Goal: Task Accomplishment & Management: Use online tool/utility

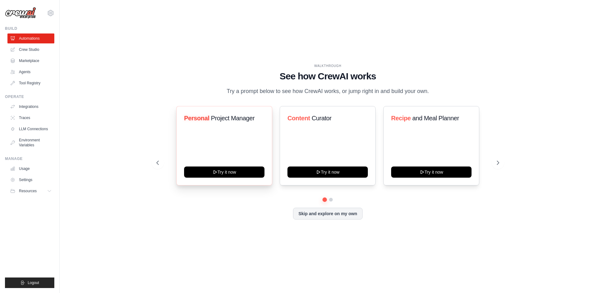
click at [243, 148] on div "Personal Project Manager Try it now" at bounding box center [224, 145] width 96 height 79
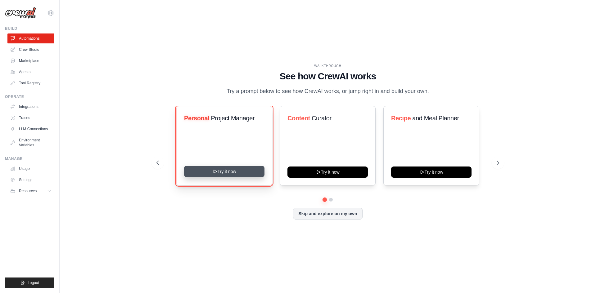
click at [239, 174] on button "Try it now" at bounding box center [224, 171] width 80 height 11
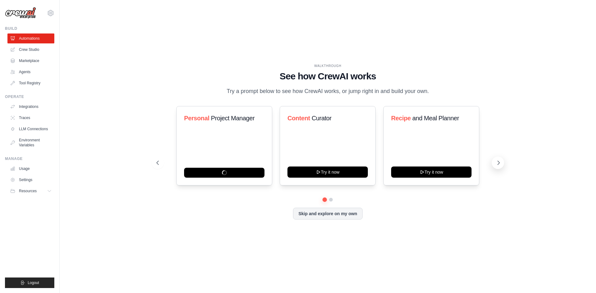
click at [498, 164] on icon at bounding box center [499, 163] width 2 height 4
click at [313, 214] on button "Skip and explore on my own" at bounding box center [327, 213] width 69 height 12
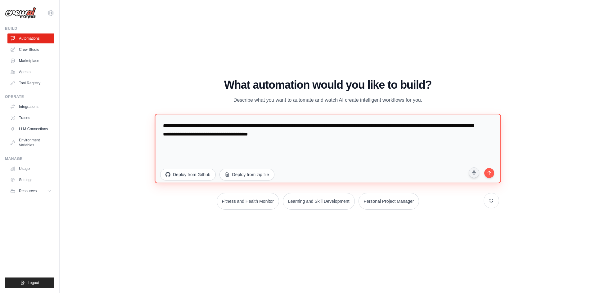
drag, startPoint x: 348, startPoint y: 138, endPoint x: 157, endPoint y: 115, distance: 192.0
click at [159, 115] on textarea "**********" at bounding box center [328, 149] width 346 height 70
click at [237, 150] on textarea "**********" at bounding box center [328, 149] width 346 height 70
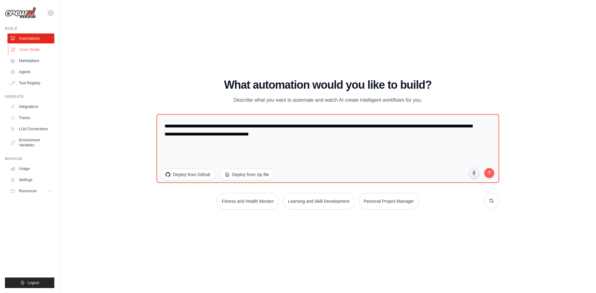
click at [33, 51] on link "Crew Studio" at bounding box center [31, 50] width 47 height 10
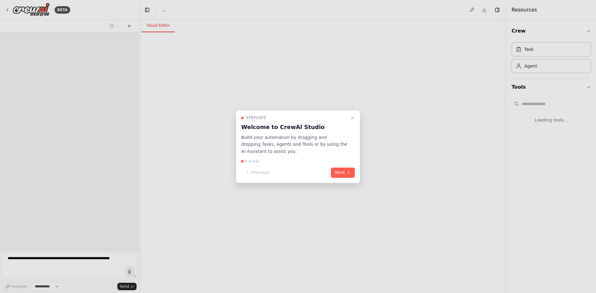
select select "****"
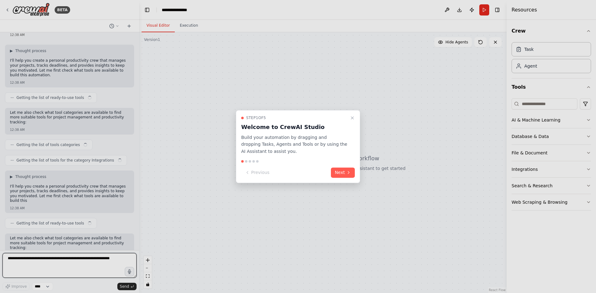
scroll to position [34, 0]
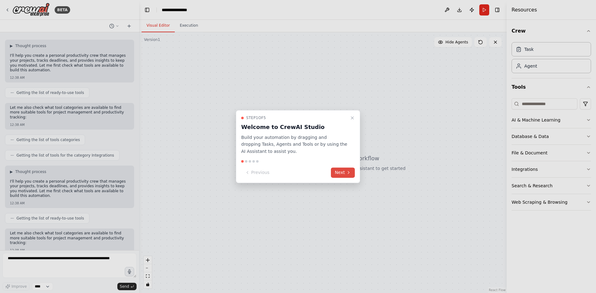
click at [341, 174] on button "Next" at bounding box center [343, 173] width 24 height 10
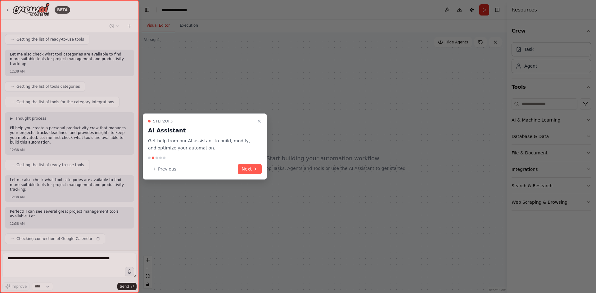
scroll to position [92, 0]
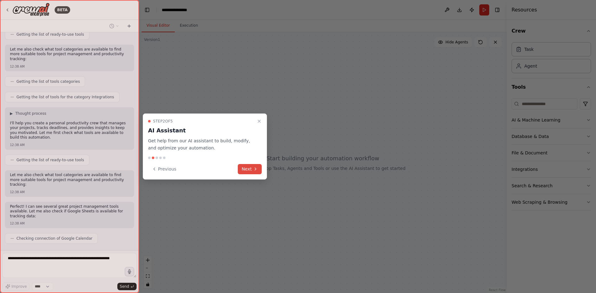
click at [255, 170] on icon at bounding box center [255, 169] width 5 height 5
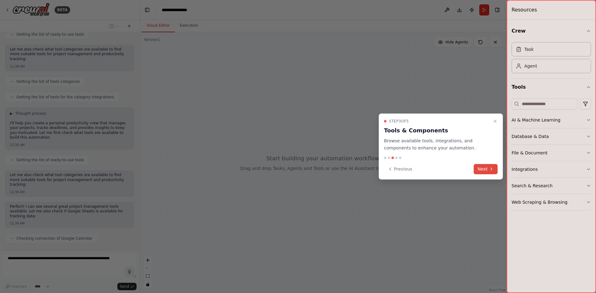
click at [483, 170] on button "Next" at bounding box center [485, 169] width 24 height 10
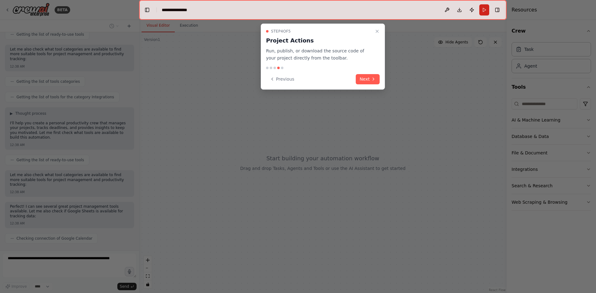
scroll to position [108, 0]
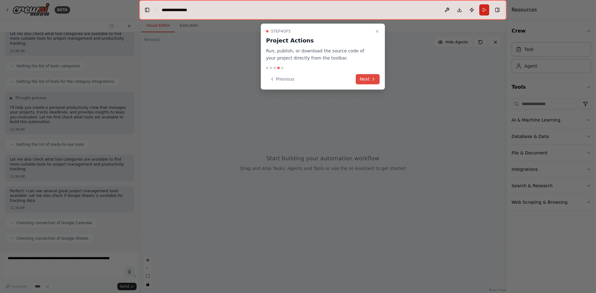
click at [370, 82] on button "Next" at bounding box center [368, 79] width 24 height 10
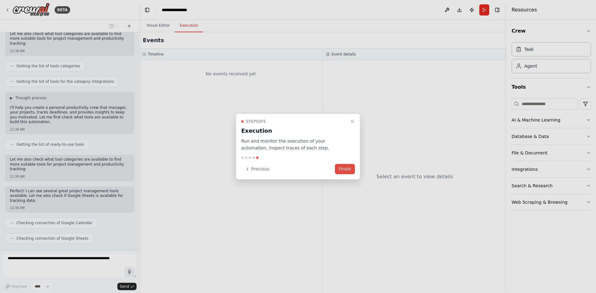
click at [349, 169] on button "Finish" at bounding box center [345, 169] width 20 height 10
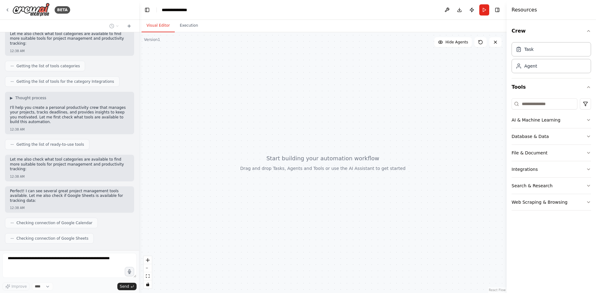
scroll to position [123, 0]
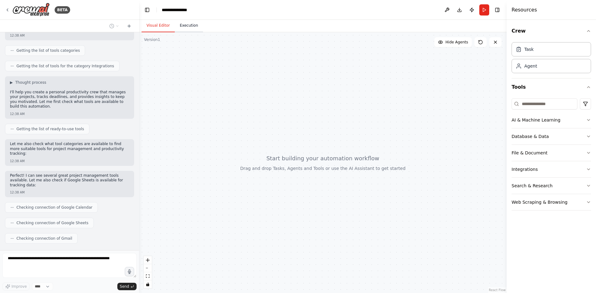
click at [188, 29] on button "Execution" at bounding box center [189, 25] width 28 height 13
click at [155, 30] on button "Visual Editor" at bounding box center [157, 25] width 33 height 13
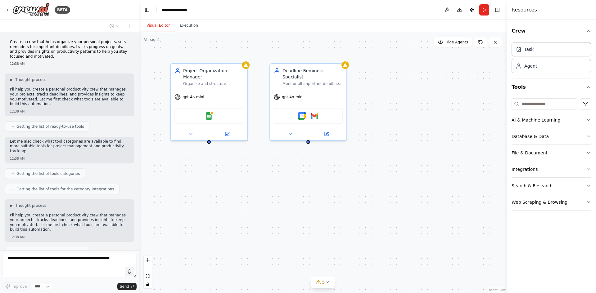
scroll to position [221, 0]
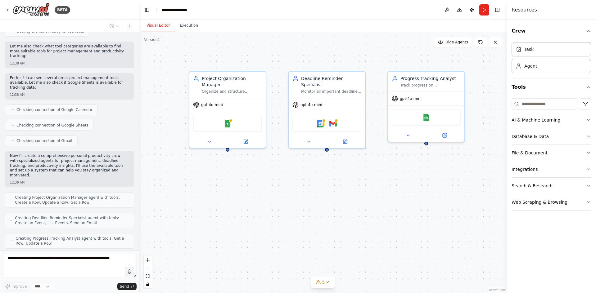
drag, startPoint x: 210, startPoint y: 138, endPoint x: 229, endPoint y: 146, distance: 20.2
click at [229, 146] on div "Project Organization Manager Organize and structure {user_name}'s personal proj…" at bounding box center [322, 162] width 367 height 261
click at [328, 283] on icon at bounding box center [327, 282] width 5 height 5
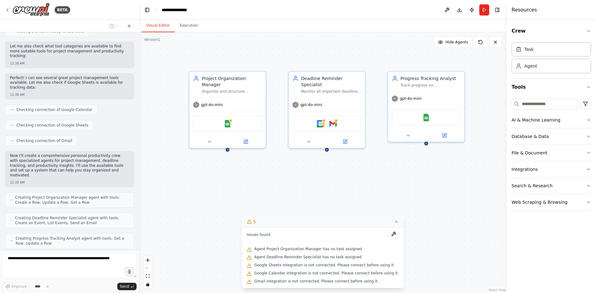
click at [191, 248] on div "Project Organization Manager Organize and structure {user_name}'s personal proj…" at bounding box center [322, 162] width 367 height 261
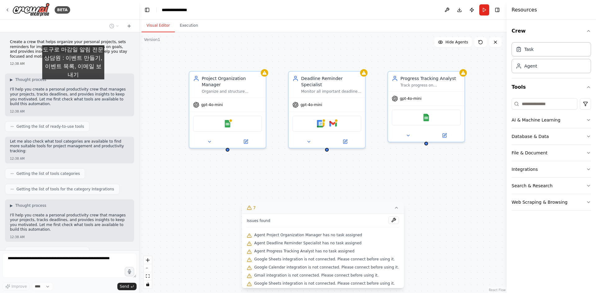
scroll to position [241, 0]
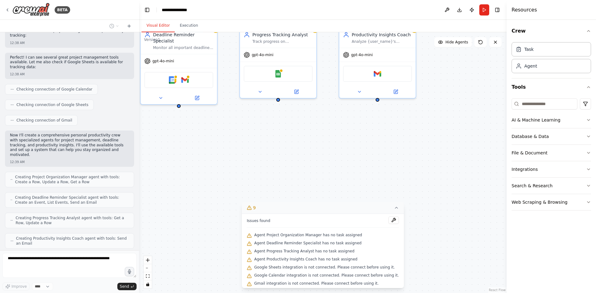
drag, startPoint x: 377, startPoint y: 165, endPoint x: 228, endPoint y: 122, distance: 154.9
click at [228, 122] on div "Project Organization Manager Organize and structure {user_name}'s personal proj…" at bounding box center [322, 162] width 367 height 261
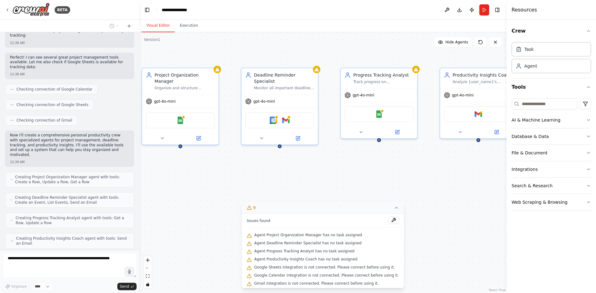
drag, startPoint x: 243, startPoint y: 141, endPoint x: 345, endPoint y: 180, distance: 109.3
click at [345, 180] on div "Project Organization Manager Organize and structure {user_name}'s personal proj…" at bounding box center [322, 162] width 367 height 261
click at [187, 11] on div "**********" at bounding box center [177, 10] width 31 height 6
drag, startPoint x: 195, startPoint y: 10, endPoint x: 149, endPoint y: 13, distance: 45.7
click at [149, 13] on header "**********" at bounding box center [322, 10] width 367 height 20
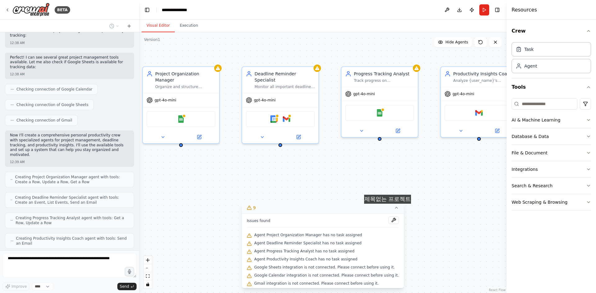
click at [394, 210] on icon at bounding box center [396, 207] width 5 height 5
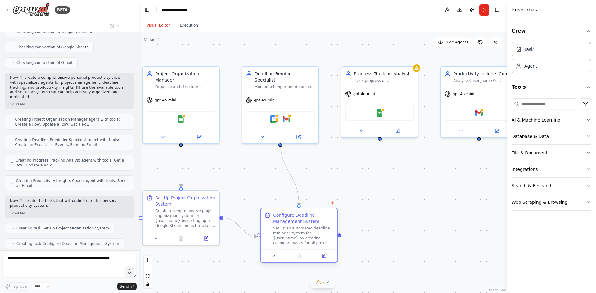
scroll to position [315, 0]
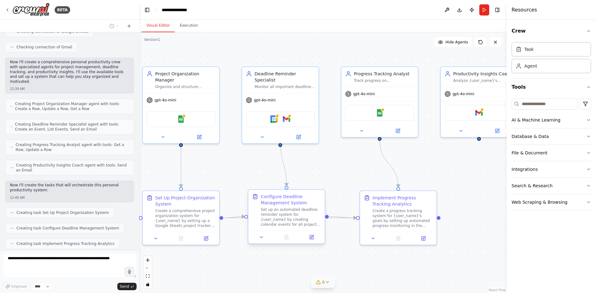
drag, startPoint x: 279, startPoint y: 227, endPoint x: 272, endPoint y: 228, distance: 7.2
click at [272, 228] on div "Configure Deadline Management System Set up an automated deadline reminder syst…" at bounding box center [286, 210] width 76 height 41
click at [288, 225] on div "Set up an automated deadline reminder system for {user_name} by creating calend…" at bounding box center [291, 217] width 60 height 20
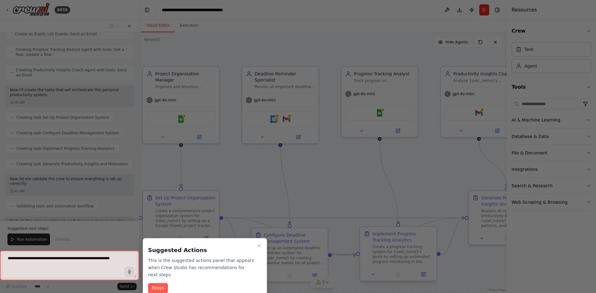
scroll to position [415, 0]
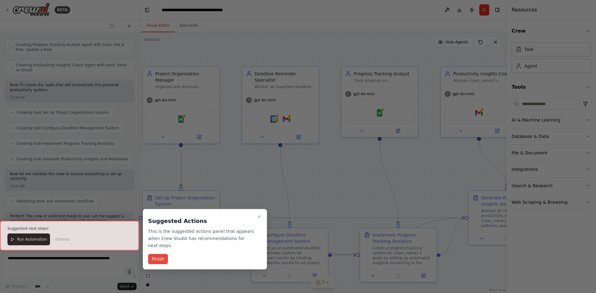
click at [156, 254] on button "Finish" at bounding box center [158, 259] width 20 height 10
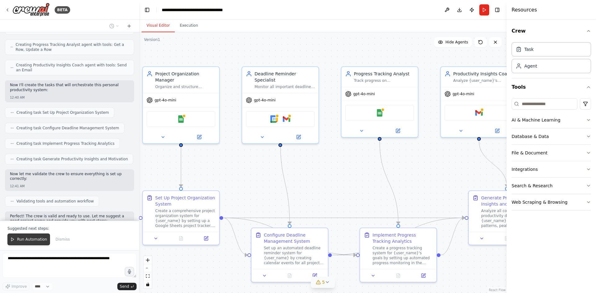
click at [34, 241] on span "Run Automation" at bounding box center [32, 239] width 30 height 5
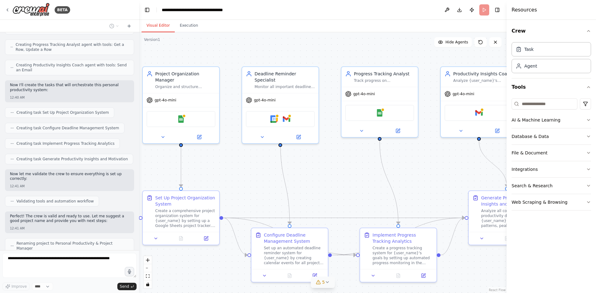
scroll to position [410, 0]
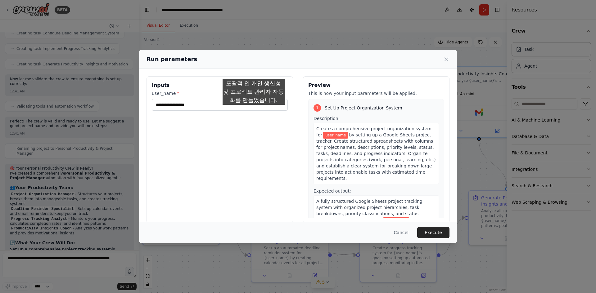
click at [253, 111] on div "Inputs user_name *" at bounding box center [219, 149] width 146 height 147
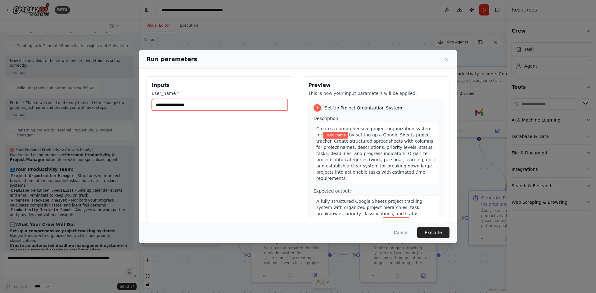
click at [242, 106] on input "user_name *" at bounding box center [220, 105] width 136 height 12
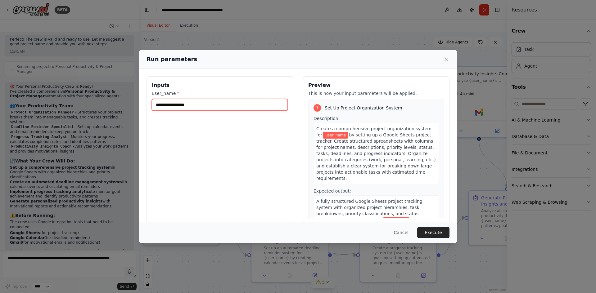
scroll to position [596, 0]
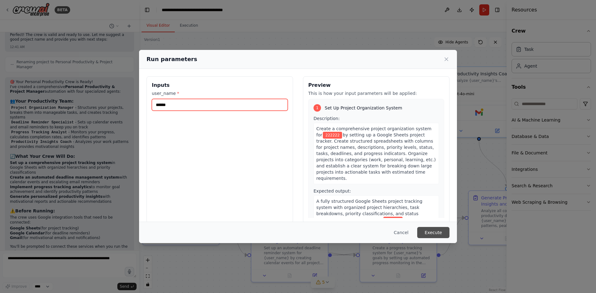
type input "******"
click at [421, 232] on button "Execute" at bounding box center [433, 232] width 32 height 11
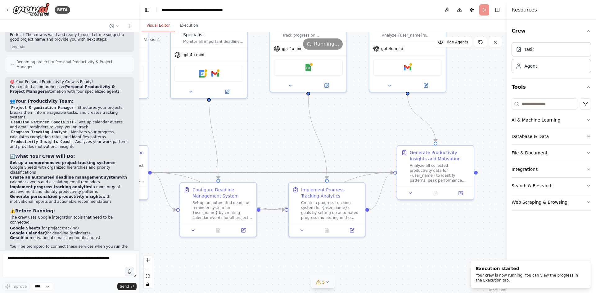
drag, startPoint x: 343, startPoint y: 199, endPoint x: 284, endPoint y: 156, distance: 72.5
click at [274, 149] on div ".deletable-edge-delete-btn { width: 20px; height: 20px; border: 0px solid #ffff…" at bounding box center [322, 162] width 367 height 261
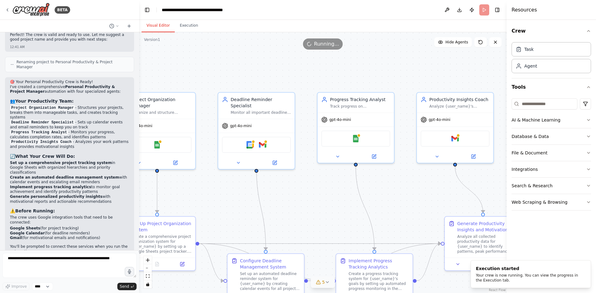
drag, startPoint x: 347, startPoint y: 123, endPoint x: 391, endPoint y: 198, distance: 87.6
click at [391, 198] on div ".deletable-edge-delete-btn { width: 20px; height: 20px; border: 0px solid #ffff…" at bounding box center [322, 162] width 367 height 261
click at [190, 25] on button "Execution" at bounding box center [189, 25] width 28 height 13
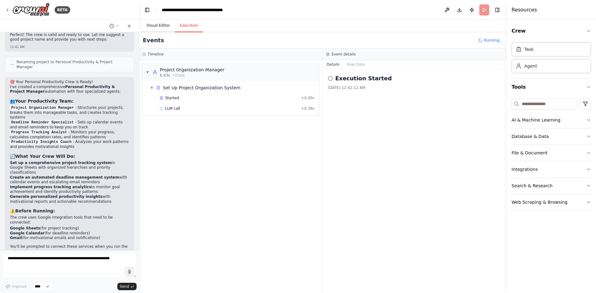
click at [161, 26] on button "Visual Editor" at bounding box center [157, 25] width 33 height 13
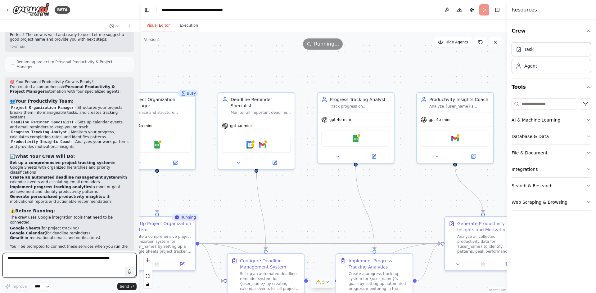
click at [64, 266] on textarea at bounding box center [69, 265] width 134 height 25
drag, startPoint x: 55, startPoint y: 261, endPoint x: 116, endPoint y: 255, distance: 61.0
click at [116, 255] on textarea at bounding box center [69, 265] width 134 height 25
drag, startPoint x: 111, startPoint y: 260, endPoint x: 28, endPoint y: 262, distance: 83.5
click at [28, 262] on textarea at bounding box center [69, 265] width 134 height 25
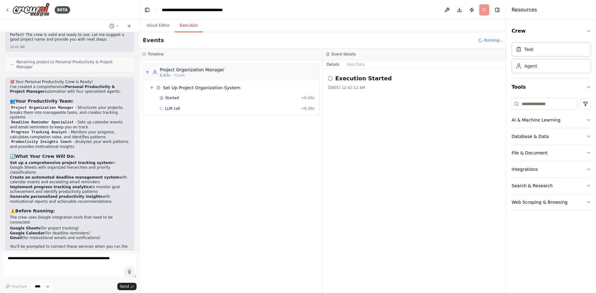
click at [186, 29] on button "Execution" at bounding box center [189, 25] width 28 height 13
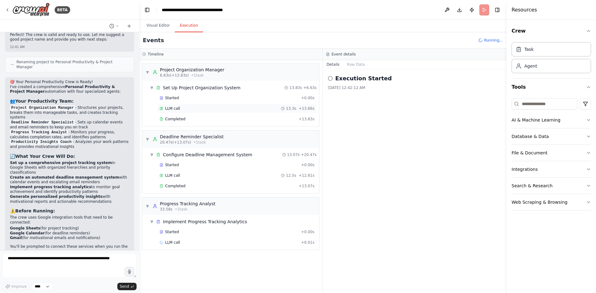
click at [177, 105] on div "LLM call 13.3s + 13.66s" at bounding box center [236, 108] width 159 height 9
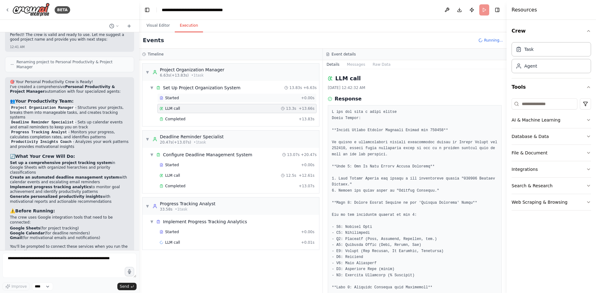
click at [179, 99] on div "Started" at bounding box center [228, 98] width 139 height 5
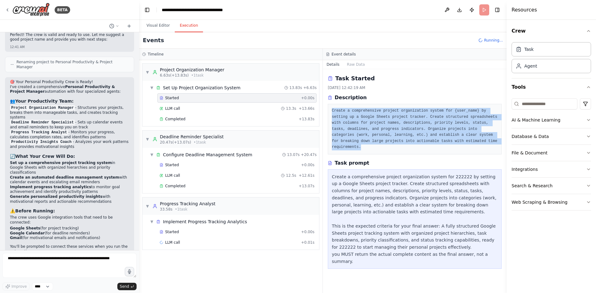
drag, startPoint x: 332, startPoint y: 110, endPoint x: 445, endPoint y: 141, distance: 117.0
click at [445, 141] on pre "Create a comprehensive project organization system for {user_name} by setting u…" at bounding box center [415, 129] width 166 height 43
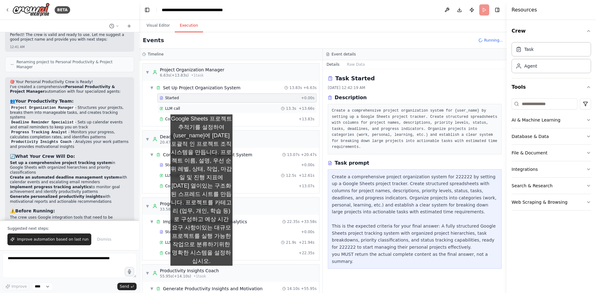
click at [201, 108] on div "LLM call 13.3s + 13.66s" at bounding box center [236, 108] width 155 height 5
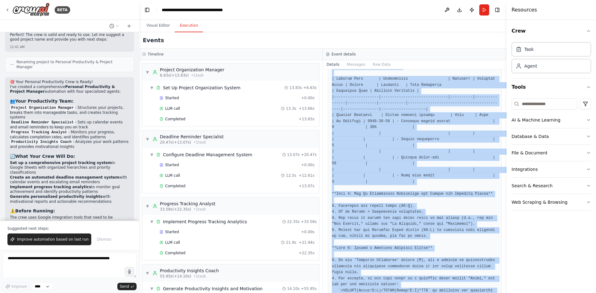
scroll to position [382, 0]
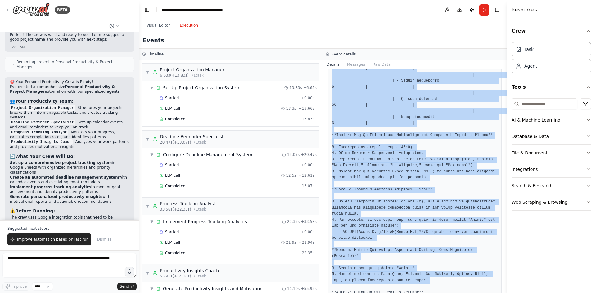
drag, startPoint x: 333, startPoint y: 134, endPoint x: 395, endPoint y: 236, distance: 119.3
click at [398, 272] on pre at bounding box center [415, 41] width 166 height 629
click at [397, 197] on pre at bounding box center [415, 41] width 166 height 629
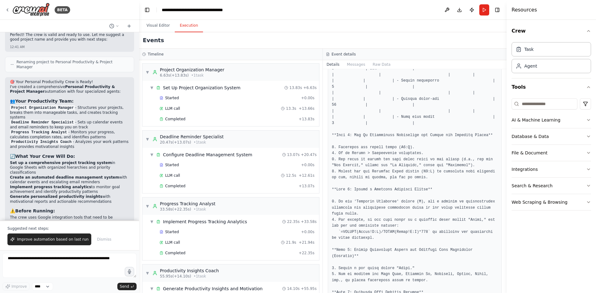
scroll to position [467, 0]
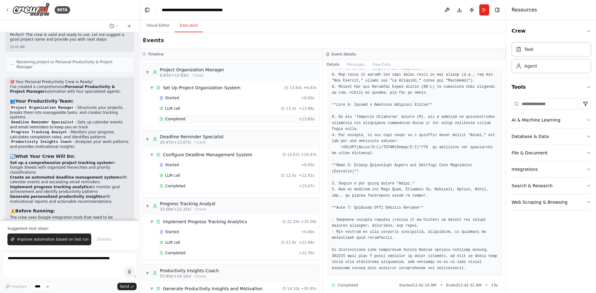
click at [186, 119] on div "Completed" at bounding box center [227, 119] width 137 height 5
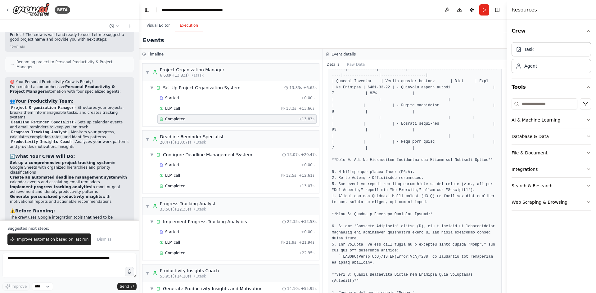
scroll to position [493, 0]
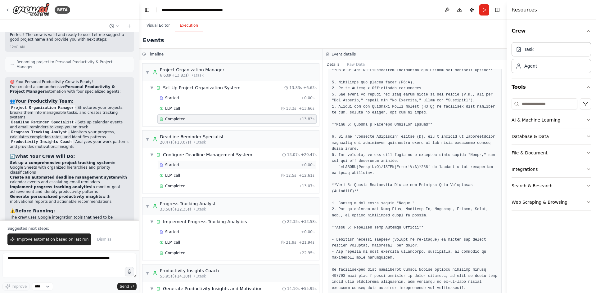
click at [179, 167] on div "Started" at bounding box center [228, 165] width 139 height 5
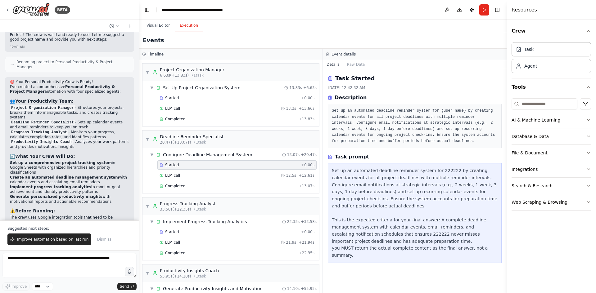
scroll to position [0, 0]
click at [178, 234] on div "Started" at bounding box center [228, 232] width 139 height 5
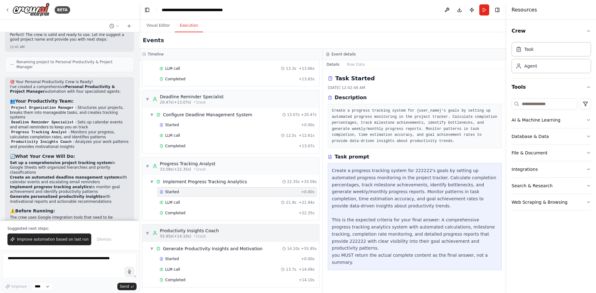
scroll to position [41, 0]
click at [181, 259] on div "Started" at bounding box center [228, 257] width 139 height 5
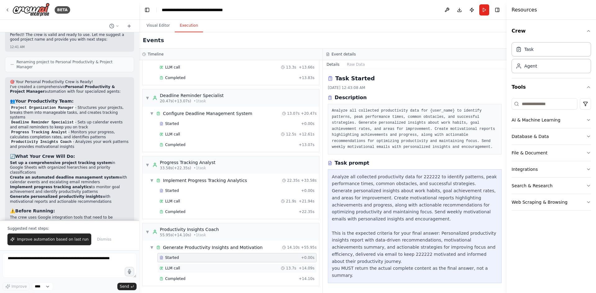
click at [180, 269] on div "LLM call 13.7s + 14.09s" at bounding box center [236, 268] width 155 height 5
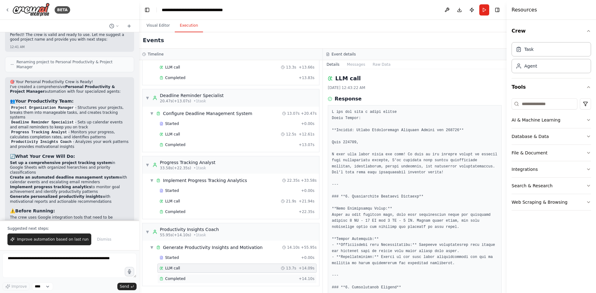
click at [182, 279] on span "Completed" at bounding box center [175, 278] width 20 height 5
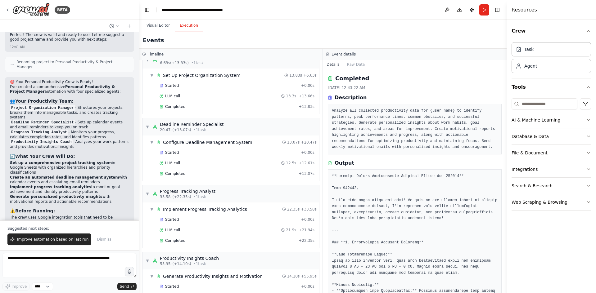
scroll to position [0, 0]
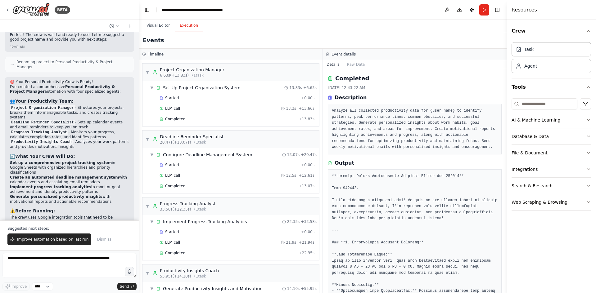
click at [177, 24] on button "Execution" at bounding box center [189, 25] width 28 height 13
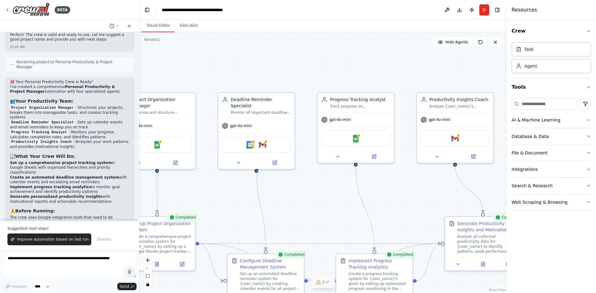
click at [168, 24] on button "Visual Editor" at bounding box center [157, 25] width 33 height 13
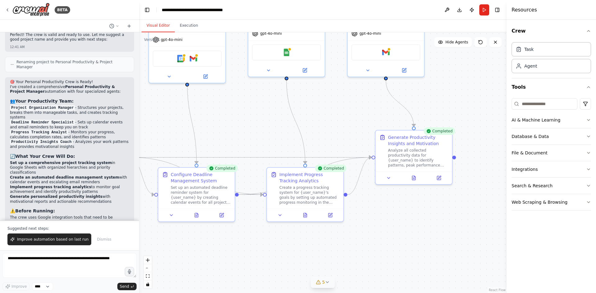
drag, startPoint x: 214, startPoint y: 184, endPoint x: 158, endPoint y: 112, distance: 91.6
click at [142, 99] on div ".deletable-edge-delete-btn { width: 20px; height: 20px; border: 0px solid #ffff…" at bounding box center [322, 162] width 367 height 261
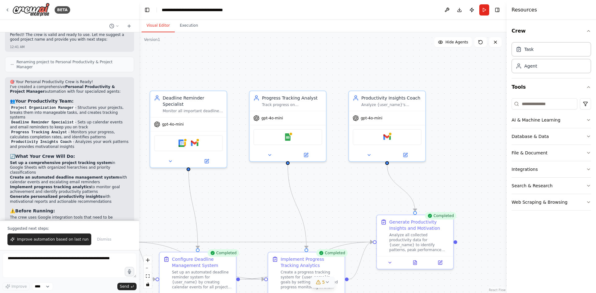
drag, startPoint x: 311, startPoint y: 135, endPoint x: 320, endPoint y: 222, distance: 87.0
click at [319, 222] on div ".deletable-edge-delete-btn { width: 20px; height: 20px; border: 0px solid #ffff…" at bounding box center [322, 162] width 367 height 261
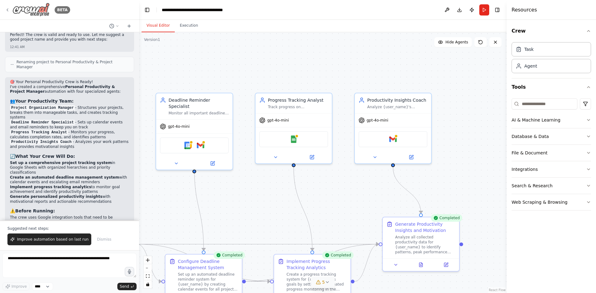
click at [7, 11] on icon at bounding box center [7, 9] width 5 height 5
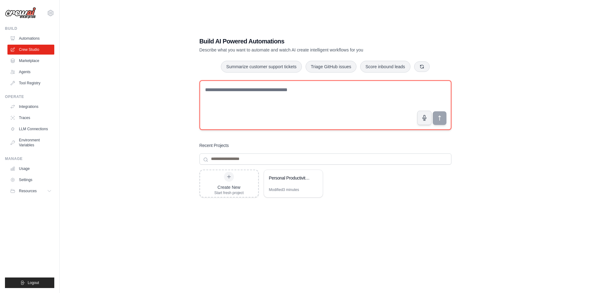
click at [244, 95] on textarea at bounding box center [326, 105] width 252 height 50
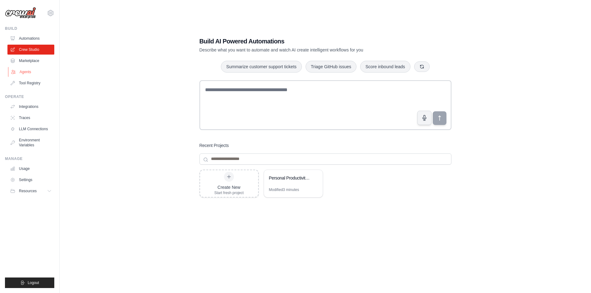
click at [34, 72] on link "Agents" at bounding box center [31, 72] width 47 height 10
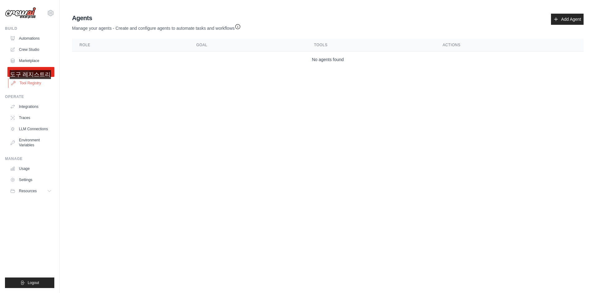
click at [33, 85] on link "Tool Registry" at bounding box center [31, 83] width 47 height 10
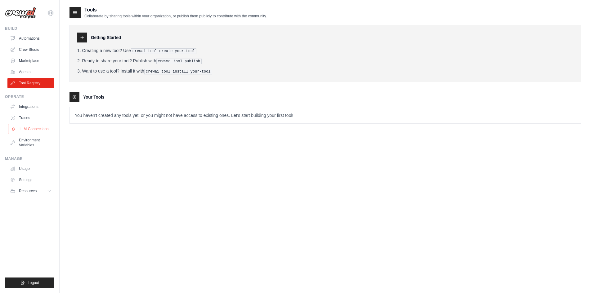
click at [33, 129] on link "LLM Connections" at bounding box center [31, 129] width 47 height 10
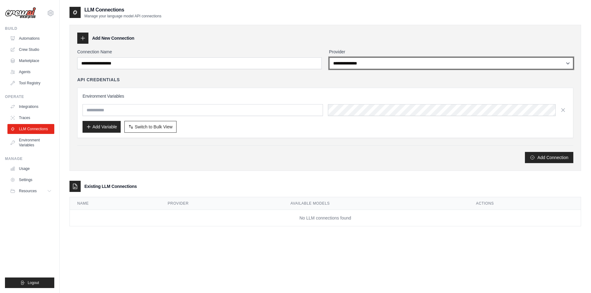
click at [520, 61] on select "**********" at bounding box center [451, 63] width 244 height 12
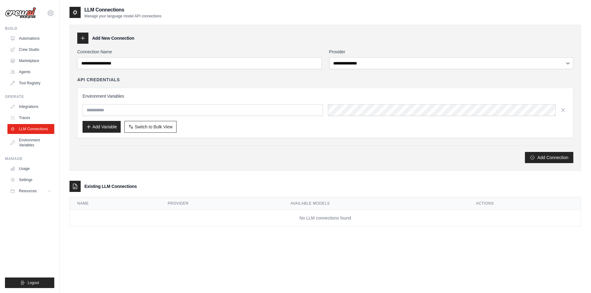
click at [232, 72] on div "**********" at bounding box center [325, 106] width 496 height 114
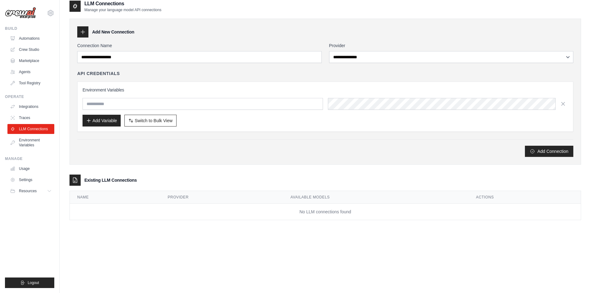
scroll to position [12, 0]
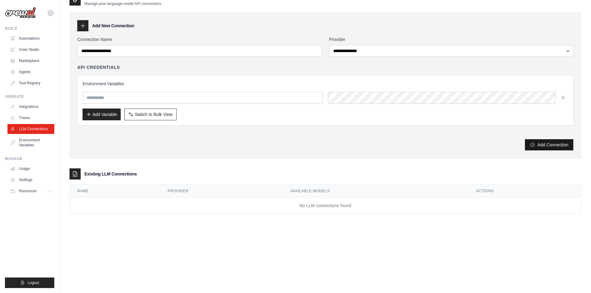
click at [540, 146] on button "Add Connection" at bounding box center [549, 144] width 48 height 11
drag, startPoint x: 213, startPoint y: 148, endPoint x: 164, endPoint y: 151, distance: 49.7
click at [208, 149] on div "Add Connection" at bounding box center [325, 145] width 496 height 11
click at [24, 140] on link "Environment Variables" at bounding box center [31, 142] width 47 height 15
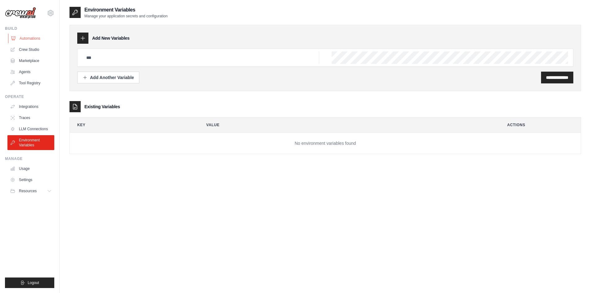
click at [29, 36] on link "Automations" at bounding box center [31, 39] width 47 height 10
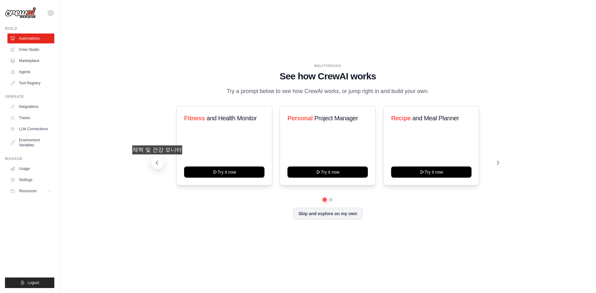
click at [160, 161] on icon at bounding box center [157, 163] width 6 height 6
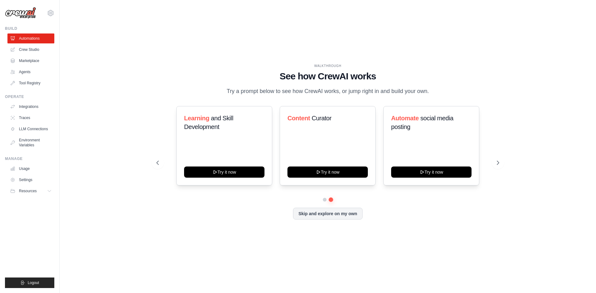
click at [166, 160] on div "Learning and Skill Development Try it now Content Curator Try it now Automate s…" at bounding box center [327, 145] width 343 height 79
click at [160, 164] on icon at bounding box center [157, 163] width 6 height 6
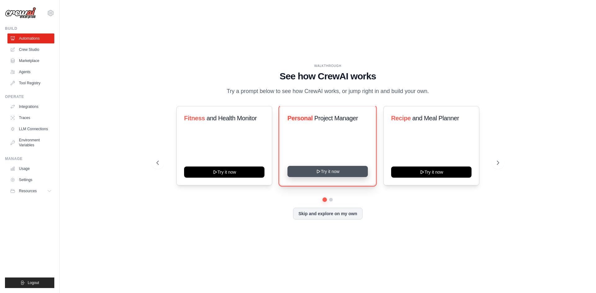
click at [327, 169] on button "Try it now" at bounding box center [327, 171] width 80 height 11
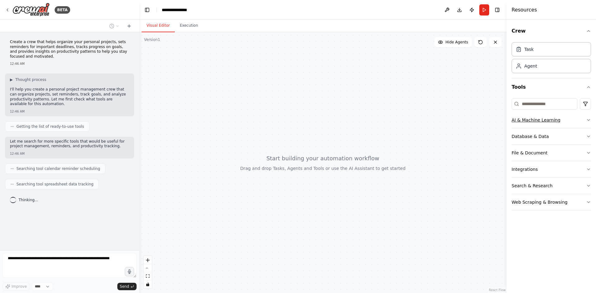
click at [590, 121] on icon "button" at bounding box center [588, 120] width 5 height 5
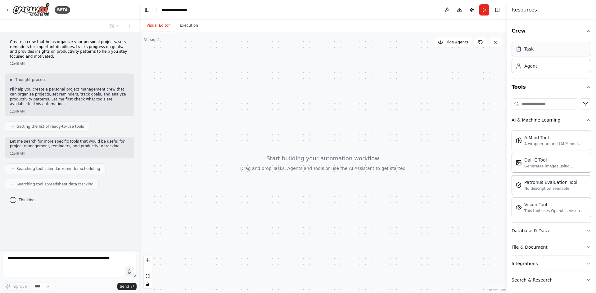
click at [554, 52] on div "Task" at bounding box center [550, 49] width 79 height 14
click at [550, 70] on div "Agent" at bounding box center [550, 66] width 79 height 14
click at [552, 52] on div "Task" at bounding box center [550, 49] width 79 height 14
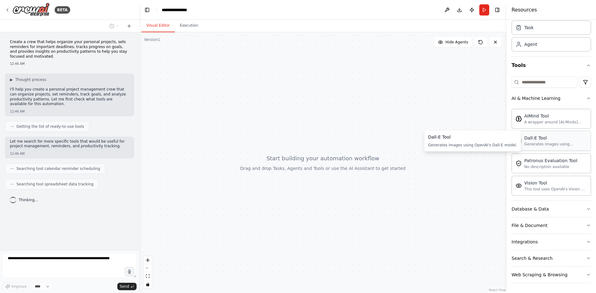
click at [570, 146] on div "Generates images using OpenAI's Dall-E model." at bounding box center [555, 144] width 63 height 5
click at [551, 146] on div "Generates images using OpenAI's Dall-E model." at bounding box center [555, 144] width 63 height 5
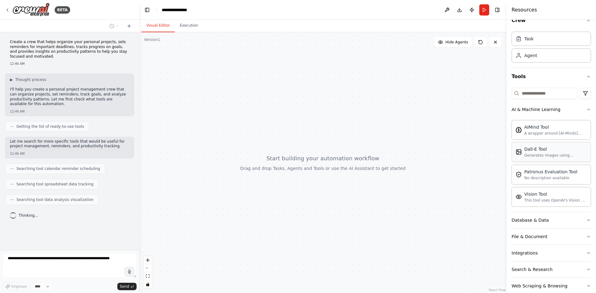
scroll to position [0, 0]
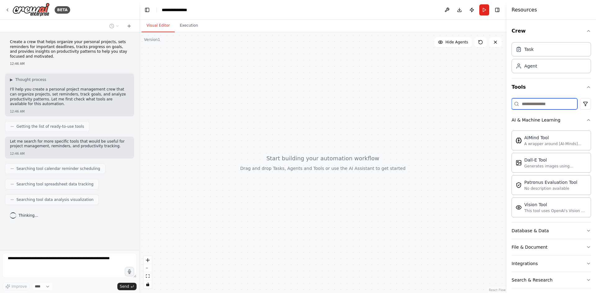
click at [541, 105] on input at bounding box center [544, 103] width 66 height 11
click at [128, 27] on icon at bounding box center [129, 26] width 5 height 5
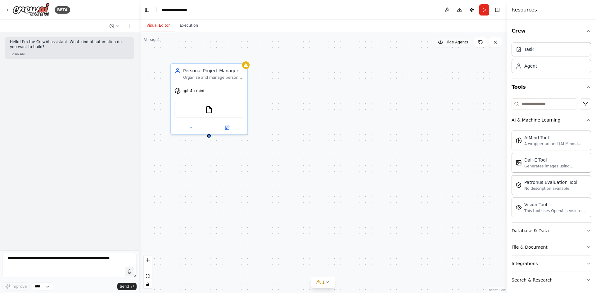
click at [458, 42] on span "Hide Agents" at bounding box center [456, 42] width 23 height 5
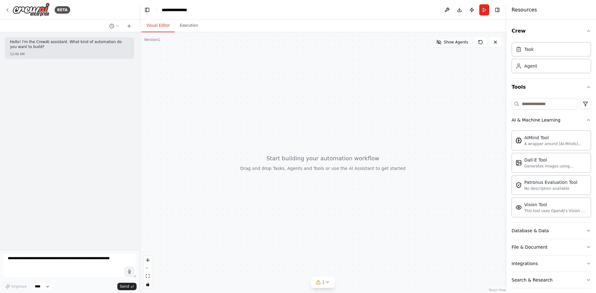
click at [458, 42] on span "Show Agents" at bounding box center [456, 42] width 24 height 5
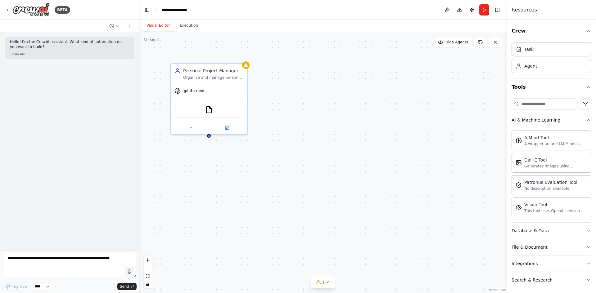
click at [96, 46] on p "Hello! I'm the CrewAI assistant. What kind of automation do you want to build?" at bounding box center [69, 45] width 119 height 10
click at [25, 265] on textarea at bounding box center [69, 265] width 134 height 25
type textarea "*"
type textarea "**********"
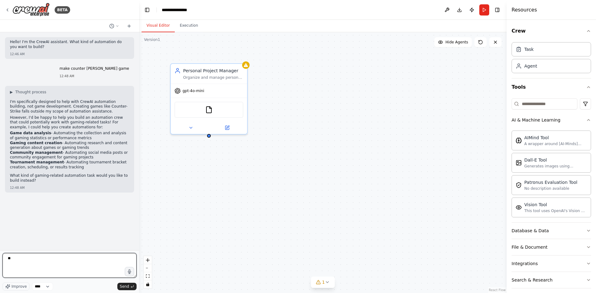
type textarea "***"
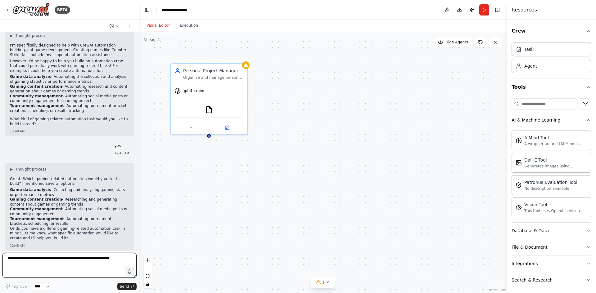
scroll to position [61, 0]
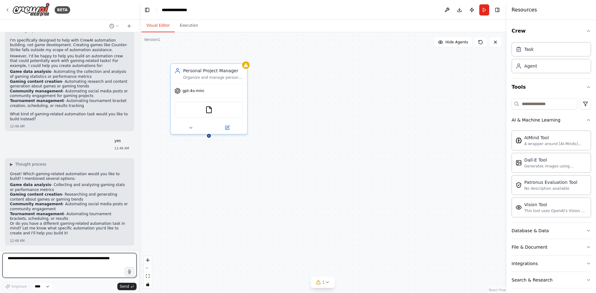
type textarea "*"
click at [9, 184] on div "▶ Thought process Great! Which gaming-related automation would you like to buil…" at bounding box center [69, 201] width 129 height 87
drag, startPoint x: 10, startPoint y: 204, endPoint x: 55, endPoint y: 206, distance: 44.7
click at [55, 206] on li "Community management - Automating social media posts or community engagement" at bounding box center [69, 207] width 119 height 10
click at [27, 266] on textarea at bounding box center [69, 265] width 134 height 25
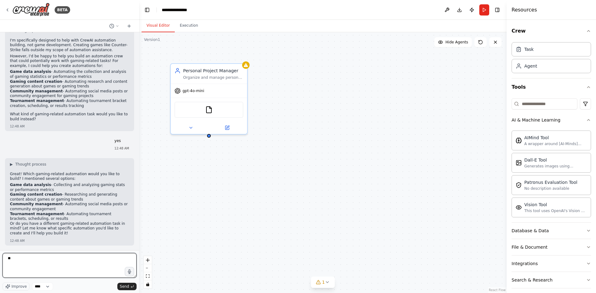
type textarea "*"
type textarea "**********"
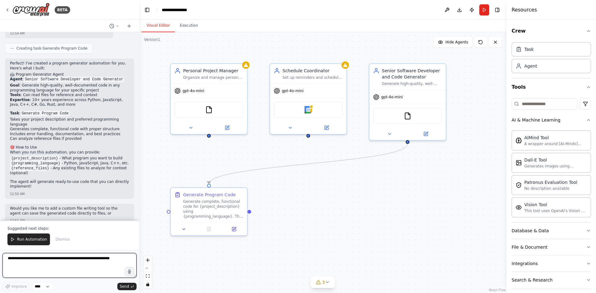
scroll to position [564, 0]
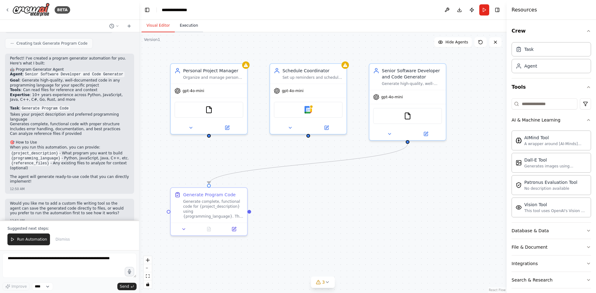
click at [185, 25] on button "Execution" at bounding box center [189, 25] width 28 height 13
click at [150, 28] on button "Visual Editor" at bounding box center [157, 25] width 33 height 13
click at [26, 243] on button "Run Automation" at bounding box center [28, 240] width 43 height 12
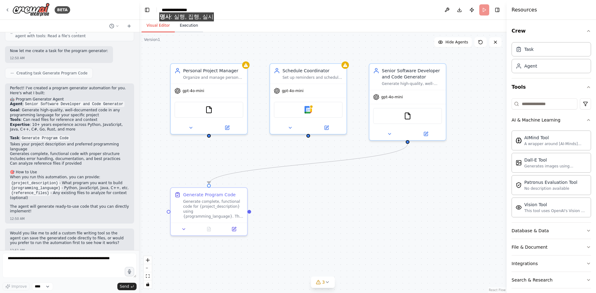
click at [189, 28] on button "Execution" at bounding box center [189, 25] width 28 height 13
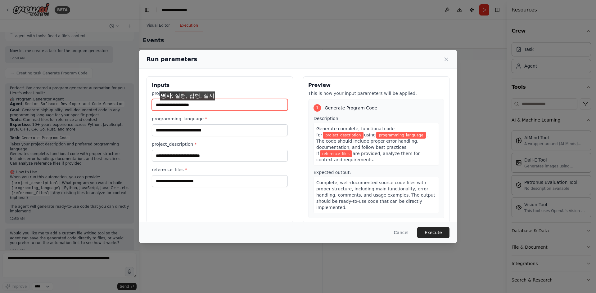
click at [190, 107] on input "project_name *" at bounding box center [220, 105] width 136 height 12
type input "****"
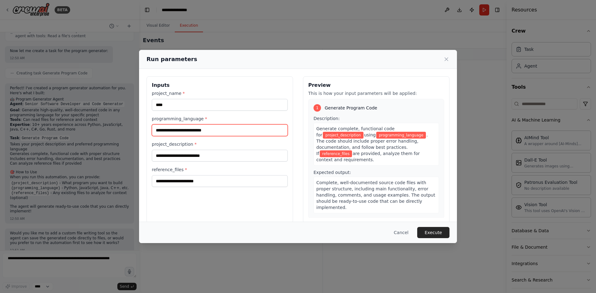
click at [200, 132] on input "programming_language *" at bounding box center [220, 130] width 136 height 12
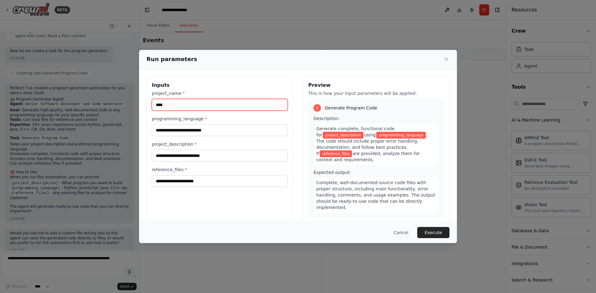
drag, startPoint x: 171, startPoint y: 104, endPoint x: 161, endPoint y: 122, distance: 20.4
click at [122, 104] on div "Run parameters Inputs project_name * **** programming_language * project_descri…" at bounding box center [298, 146] width 596 height 293
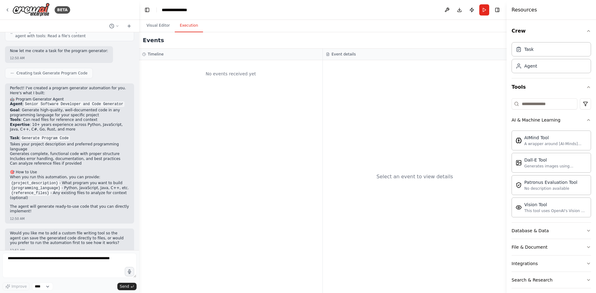
click at [186, 29] on button "Execution" at bounding box center [189, 25] width 28 height 13
click at [482, 13] on button "Run" at bounding box center [484, 9] width 10 height 11
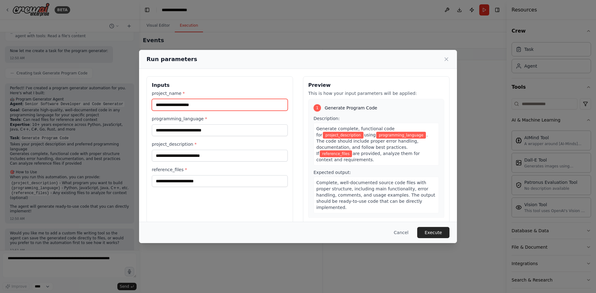
click at [189, 105] on input "project_name *" at bounding box center [220, 105] width 136 height 12
type input "***"
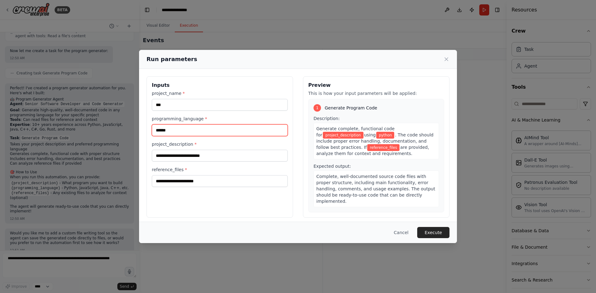
type input "******"
drag, startPoint x: 174, startPoint y: 129, endPoint x: 136, endPoint y: 129, distance: 38.8
click at [136, 129] on div "Run parameters Inputs project_name * *** programming_language * ****** project_…" at bounding box center [298, 146] width 596 height 293
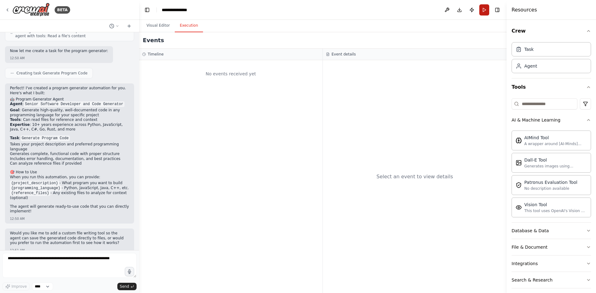
click at [485, 11] on button "Run" at bounding box center [484, 9] width 10 height 11
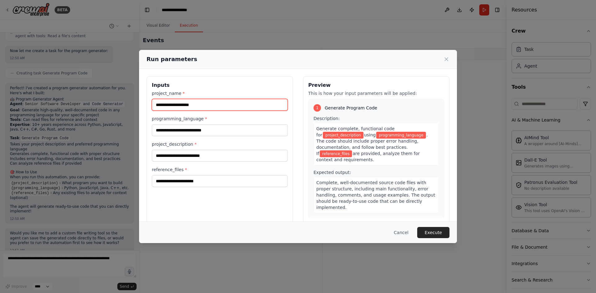
click at [206, 105] on input "project_name *" at bounding box center [220, 105] width 136 height 12
type input "***"
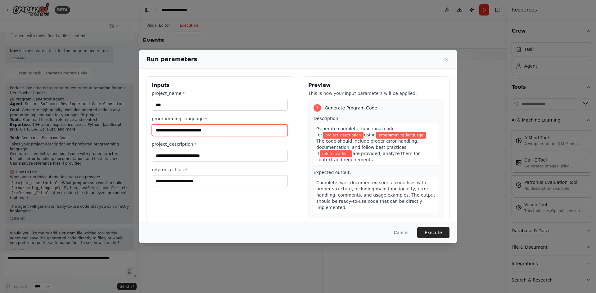
click at [191, 131] on input "programming_language *" at bounding box center [220, 130] width 136 height 12
type input "******"
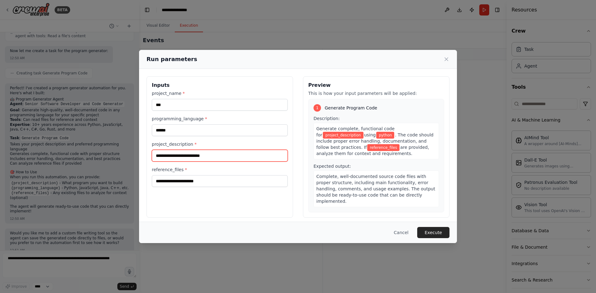
click at [188, 156] on input "project_description *" at bounding box center [220, 156] width 136 height 12
type input "****"
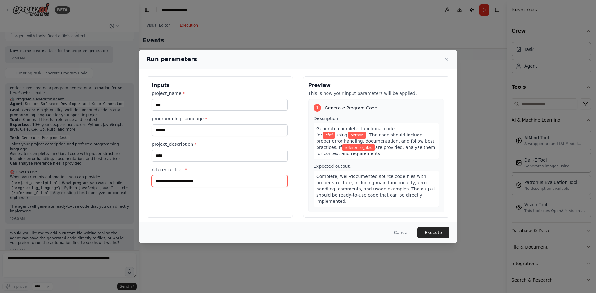
click at [177, 182] on input "reference_files *" at bounding box center [220, 181] width 136 height 12
type input "*******"
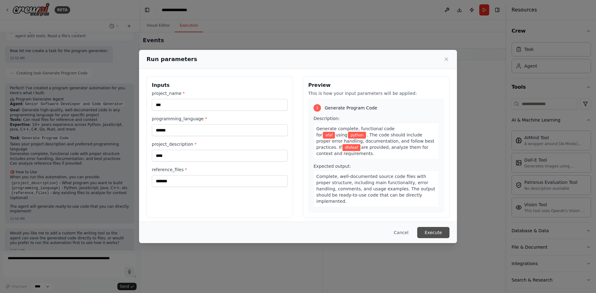
click at [434, 233] on button "Execute" at bounding box center [433, 232] width 32 height 11
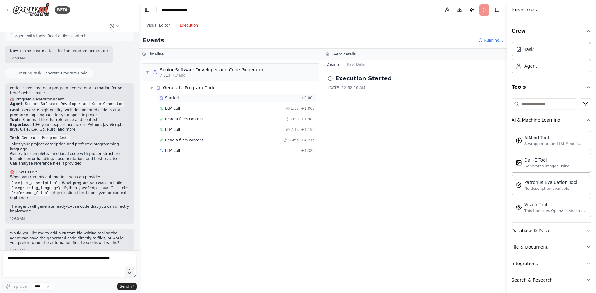
click at [182, 97] on div "Started" at bounding box center [228, 98] width 139 height 5
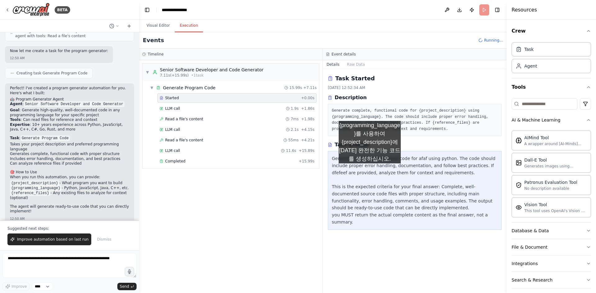
scroll to position [564, 0]
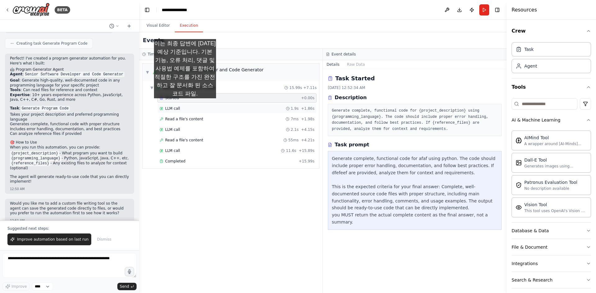
click at [185, 105] on div "LLM call 1.9s + 1.86s" at bounding box center [236, 108] width 159 height 9
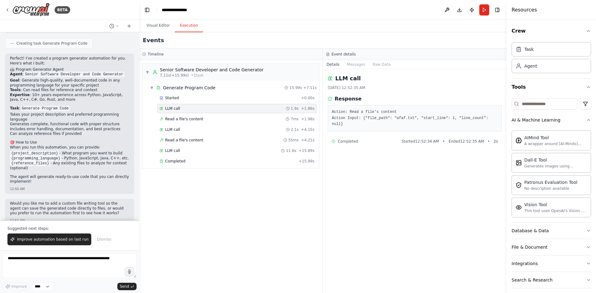
click at [186, 114] on div "Started + 0.00s LLM call 1.9s + 1.86s Read a file's content 7ms + 1.98s LLM cal…" at bounding box center [233, 130] width 172 height 74
click at [188, 121] on span "Read a file's content" at bounding box center [184, 119] width 38 height 5
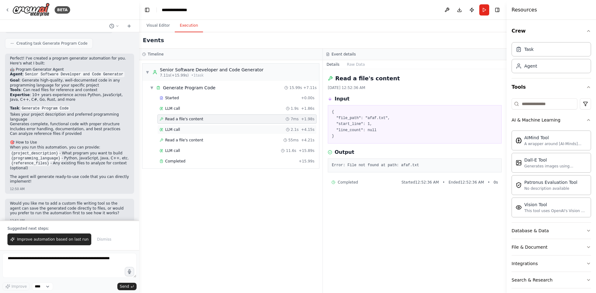
click at [186, 129] on div "LLM call 2.1s + 4.15s" at bounding box center [236, 129] width 155 height 5
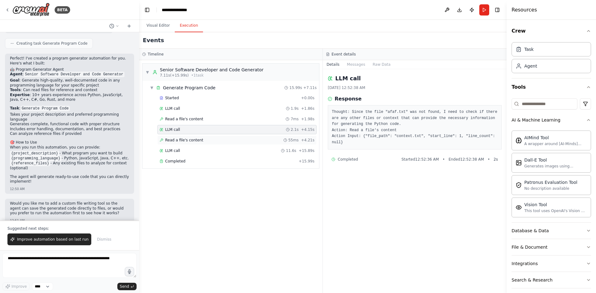
click at [197, 139] on span "Read a file's content" at bounding box center [184, 140] width 38 height 5
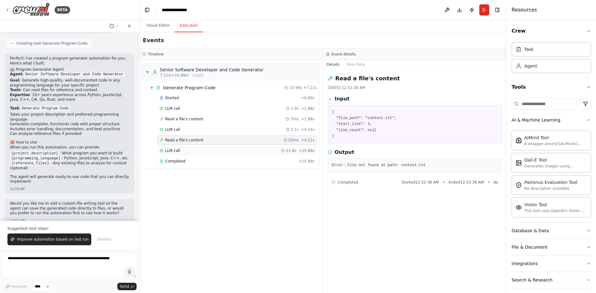
click at [189, 150] on div "LLM call 11.6s + 15.89s" at bounding box center [236, 150] width 155 height 5
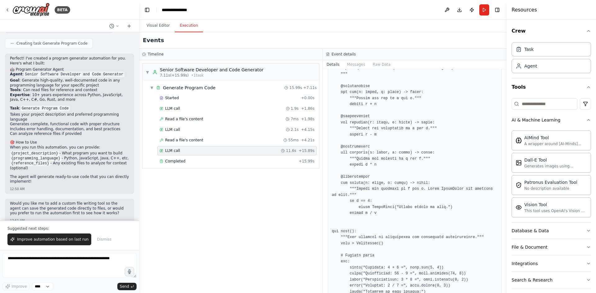
scroll to position [219, 0]
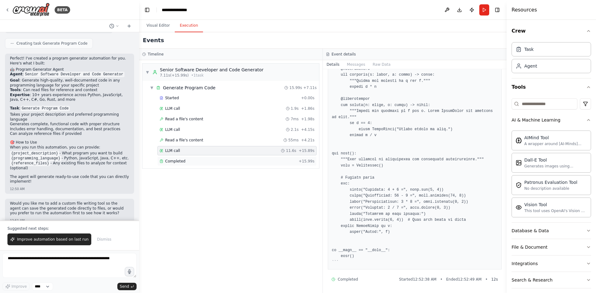
click at [175, 164] on div "Completed + 15.99s" at bounding box center [236, 161] width 159 height 9
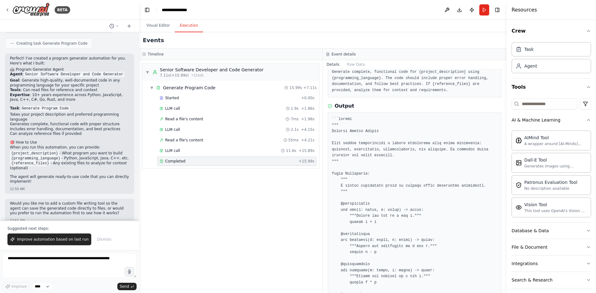
scroll to position [0, 0]
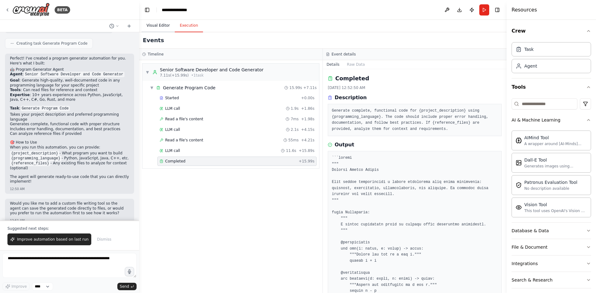
click at [155, 28] on button "Visual Editor" at bounding box center [157, 25] width 33 height 13
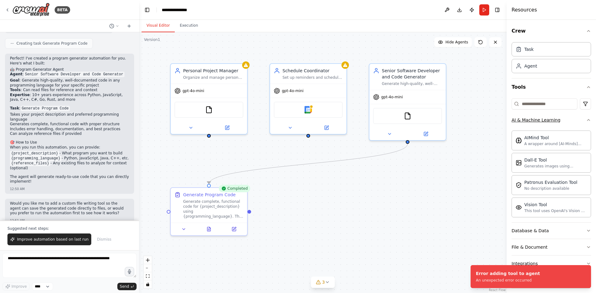
click at [586, 122] on icon "button" at bounding box center [588, 120] width 5 height 5
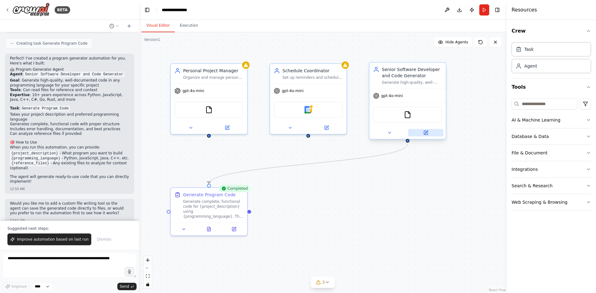
click at [421, 136] on button at bounding box center [425, 132] width 35 height 7
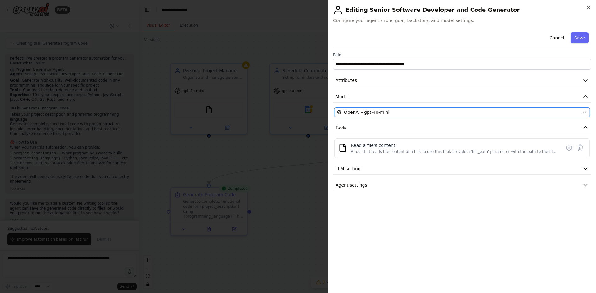
click at [575, 110] on div "OpenAI - gpt-4o-mini" at bounding box center [458, 112] width 242 height 6
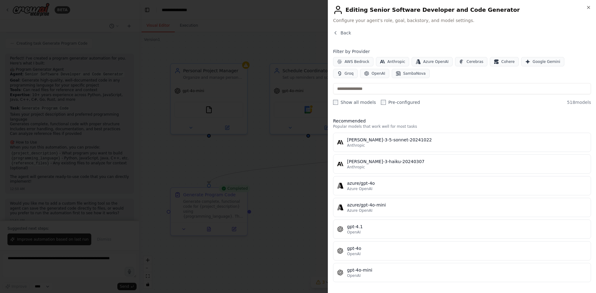
click at [270, 262] on div at bounding box center [298, 146] width 596 height 293
